Goal: Information Seeking & Learning: Learn about a topic

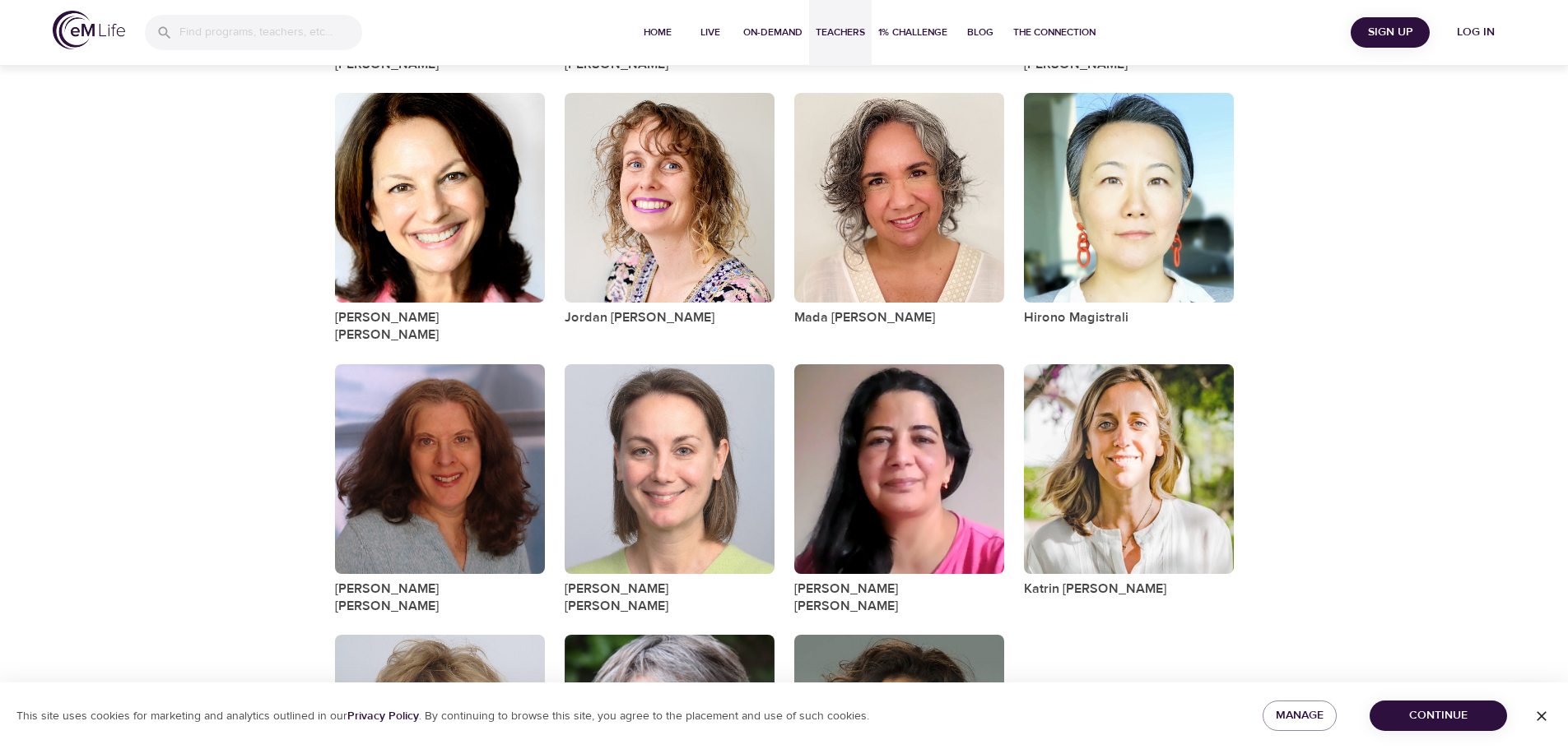
scroll to position [1508, 0]
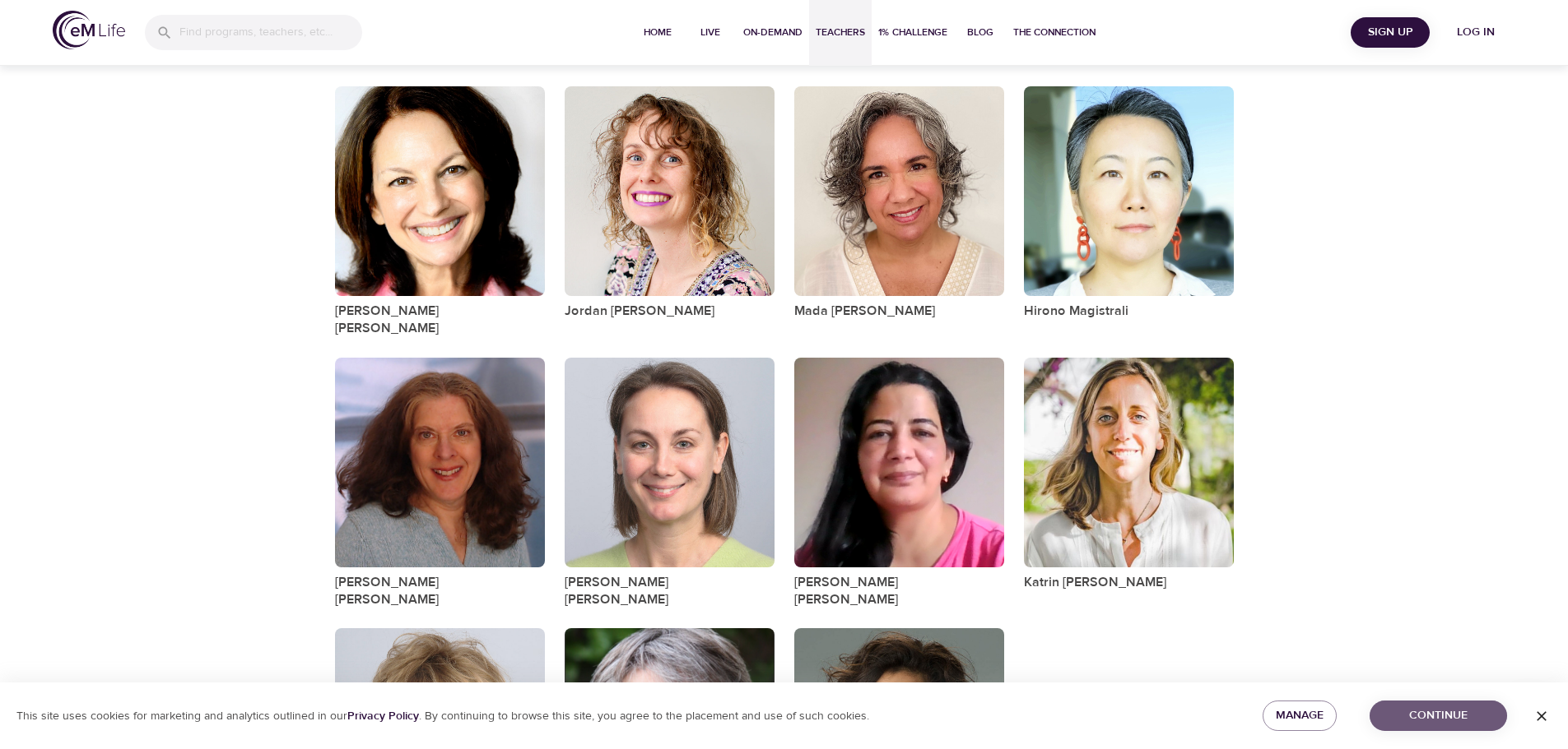
click at [1449, 719] on span "Continue" at bounding box center [1438, 715] width 111 height 20
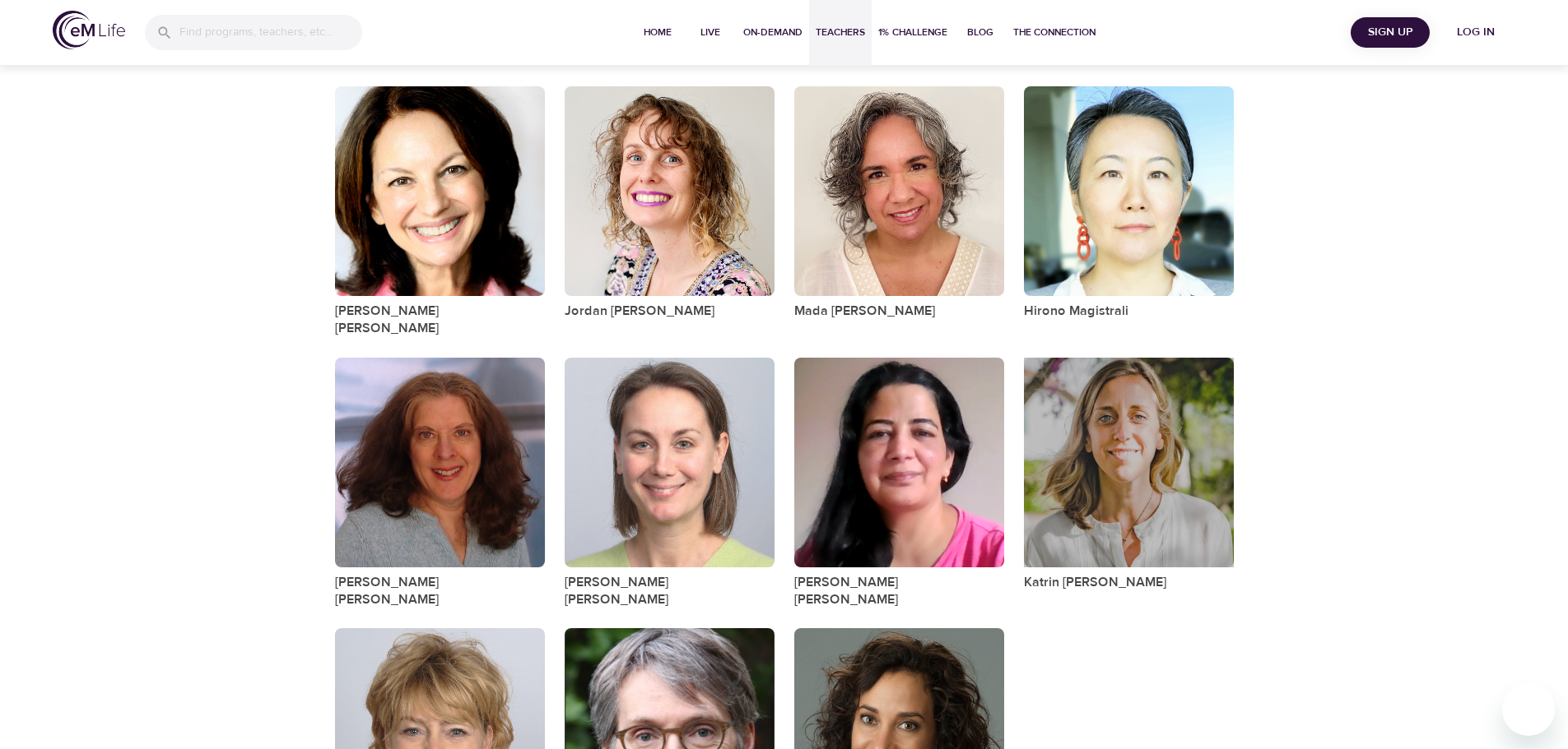
click at [1127, 381] on div "button" at bounding box center [1129, 463] width 209 height 209
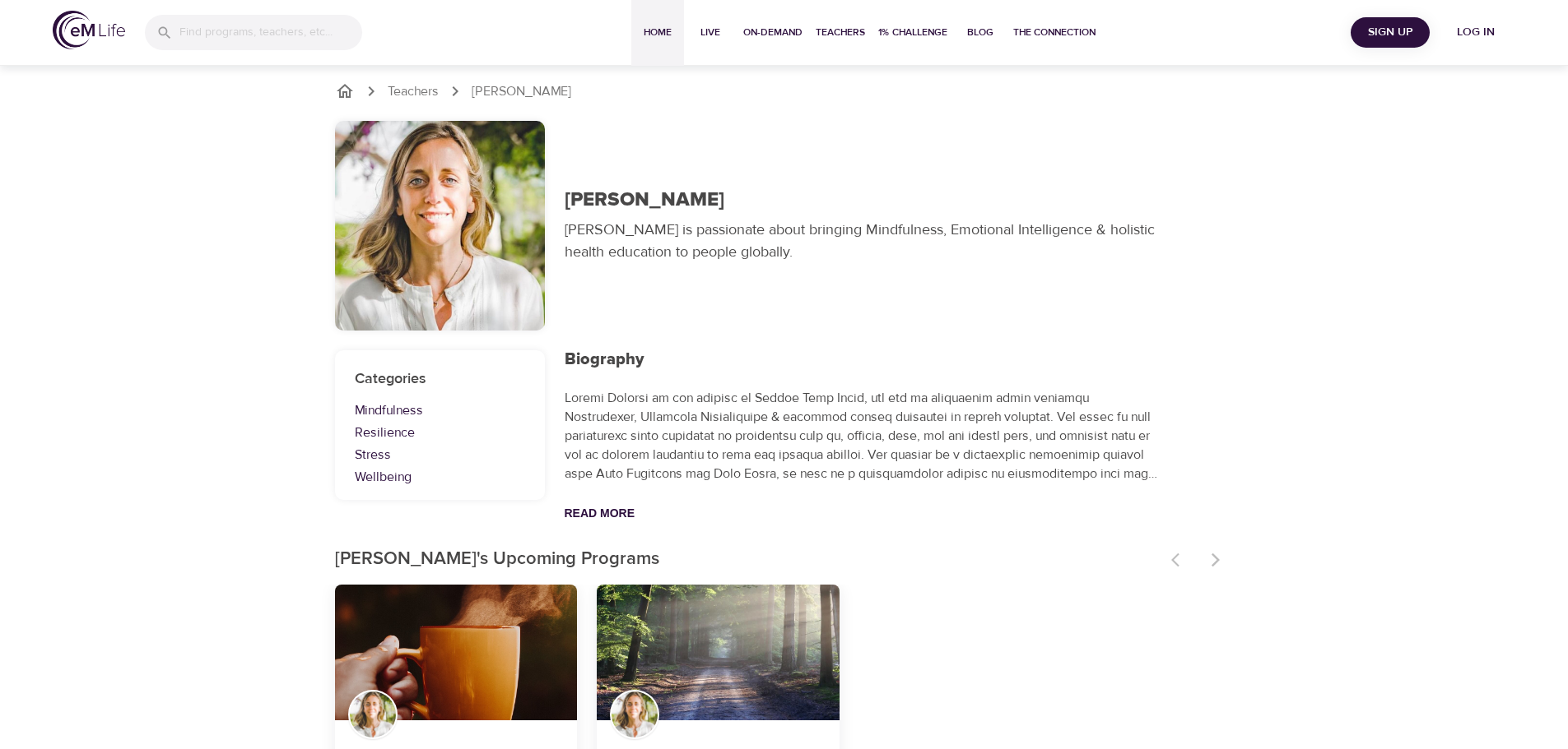
click at [654, 25] on button "Home" at bounding box center [657, 33] width 53 height 66
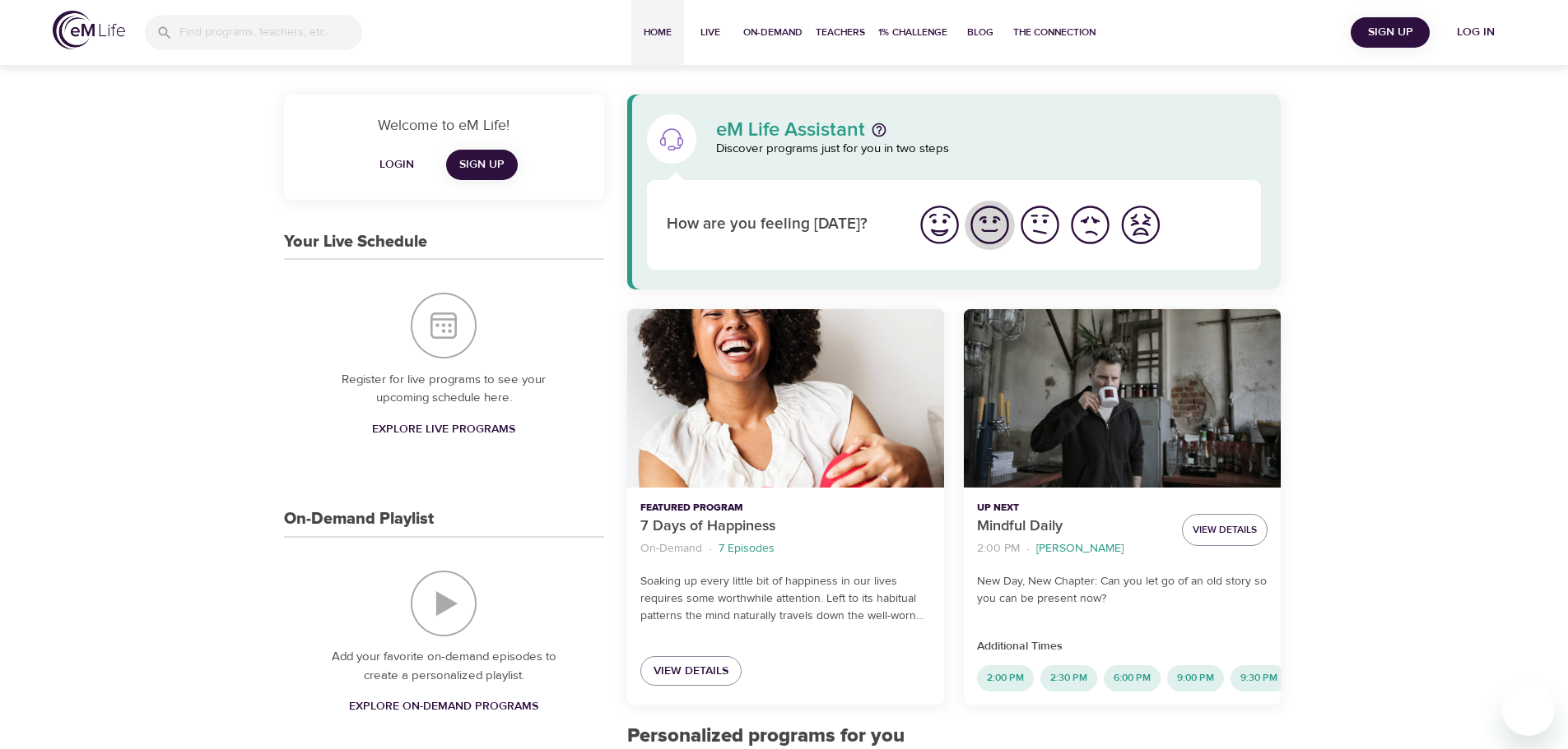
click at [983, 229] on img "I'm feeling good" at bounding box center [989, 225] width 45 height 45
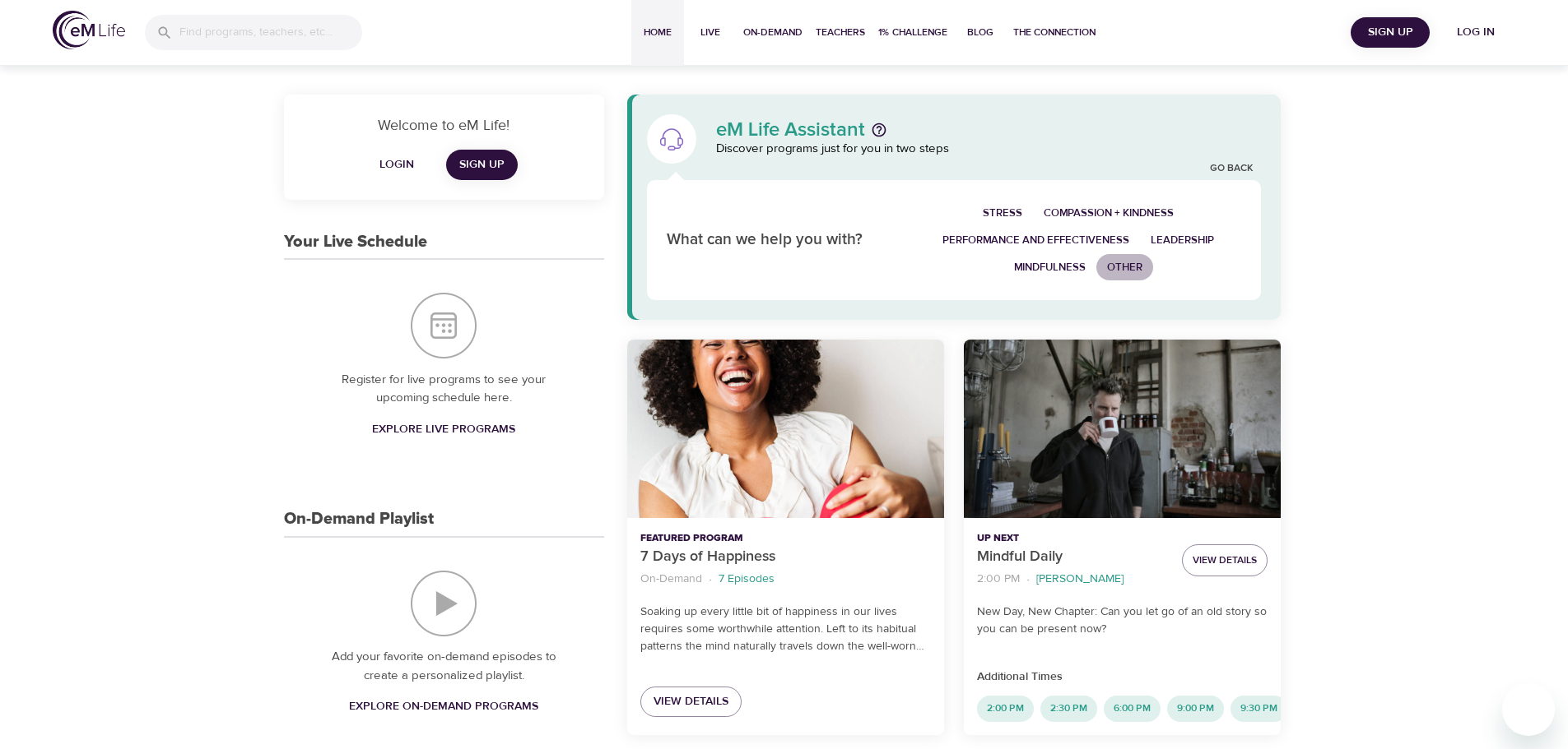
click at [1120, 265] on span "Other" at bounding box center [1124, 268] width 36 height 19
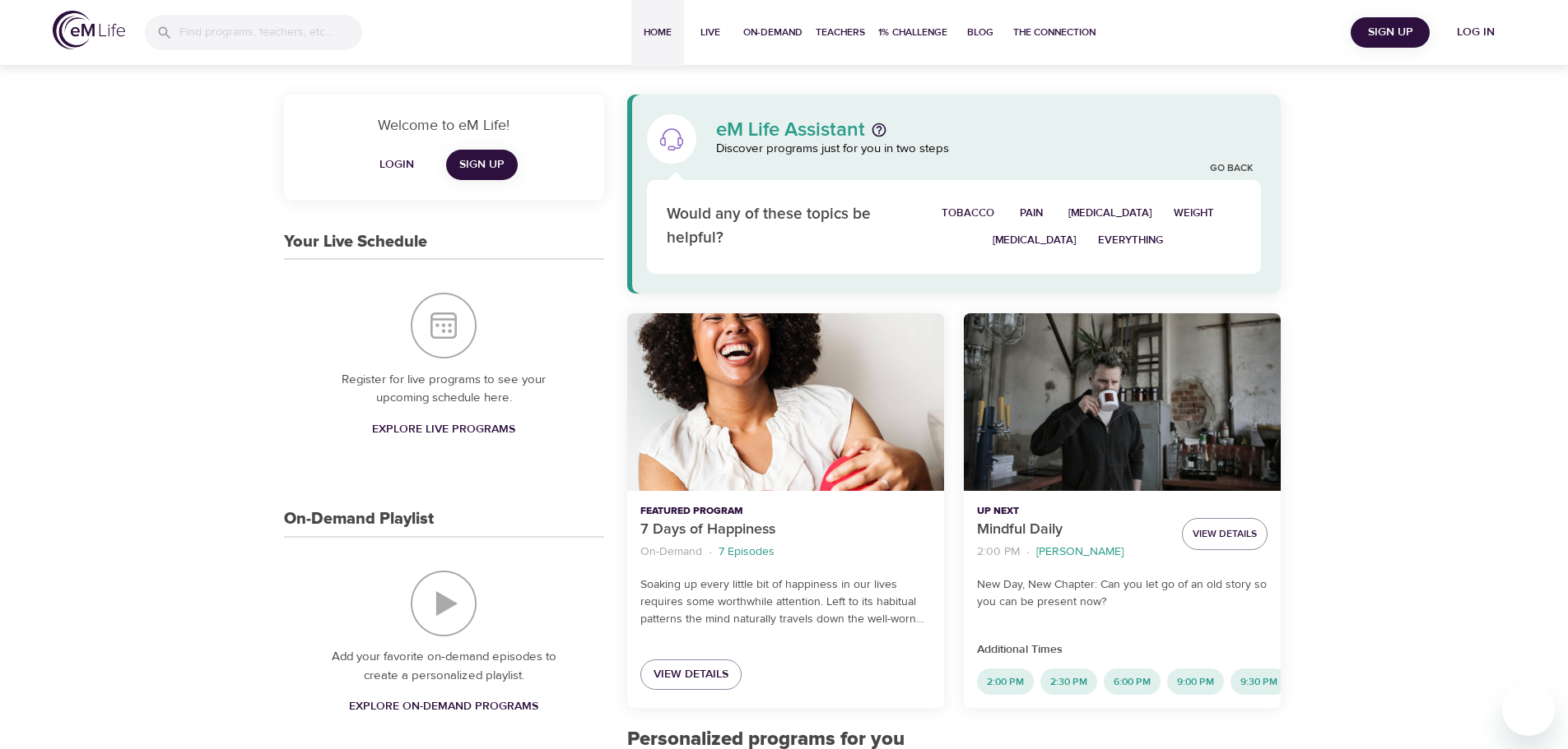
click at [1098, 235] on span "Everything" at bounding box center [1131, 241] width 65 height 19
select select "recent"
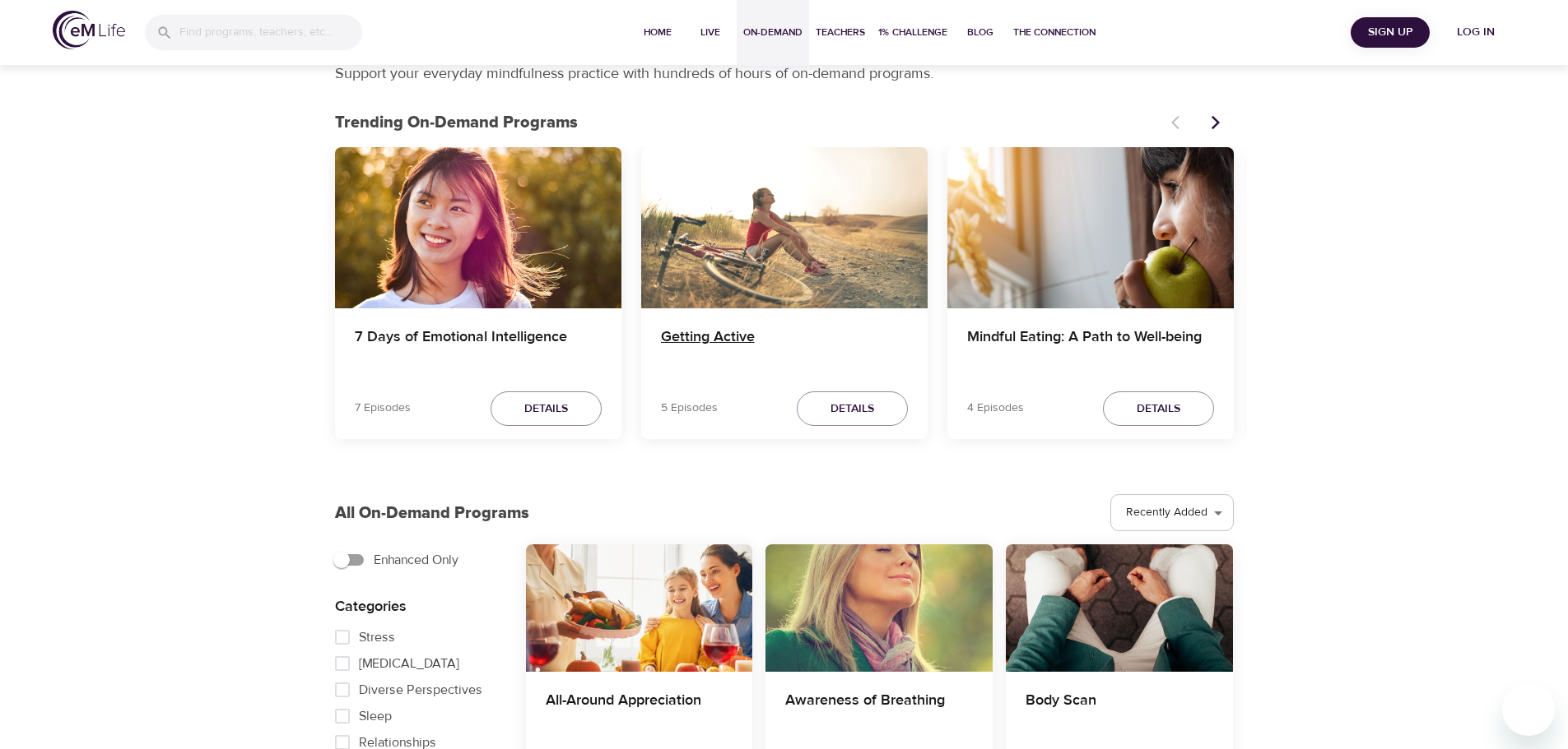
scroll to position [61, 0]
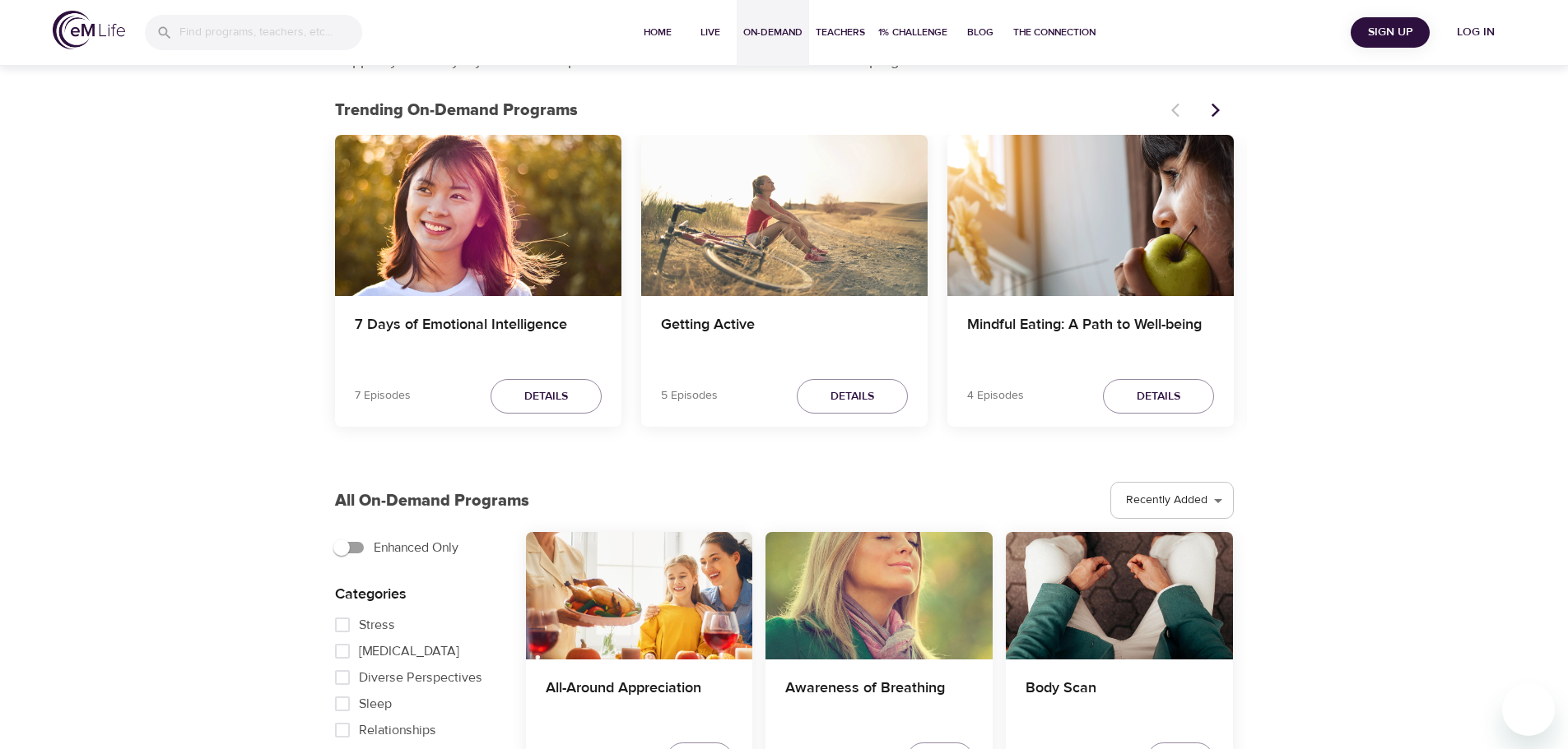
click at [850, 275] on div "Getting Active" at bounding box center [784, 215] width 286 height 161
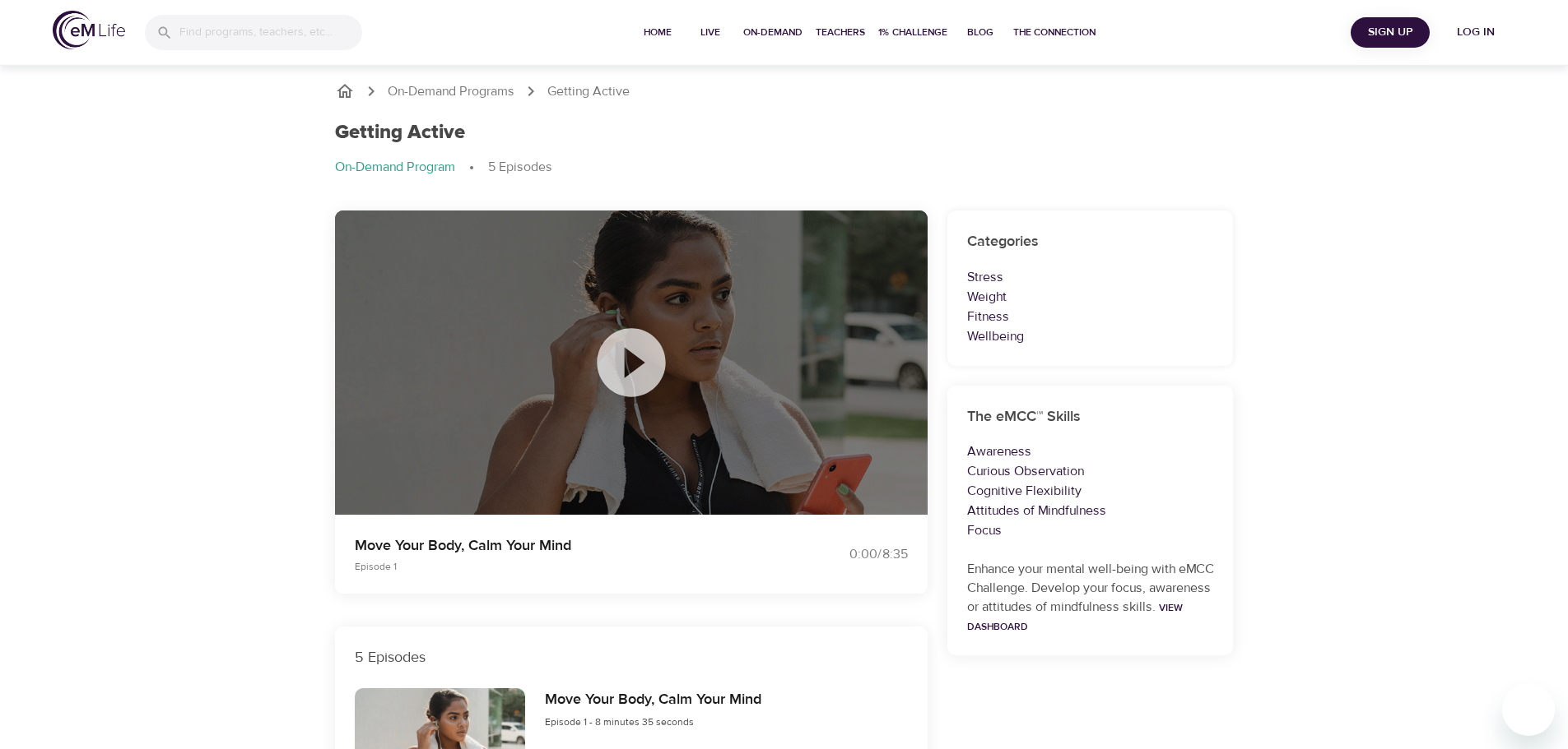
click at [341, 97] on icon "breadcrumb" at bounding box center [344, 90] width 16 height 14
